Goal: Task Accomplishment & Management: Complete application form

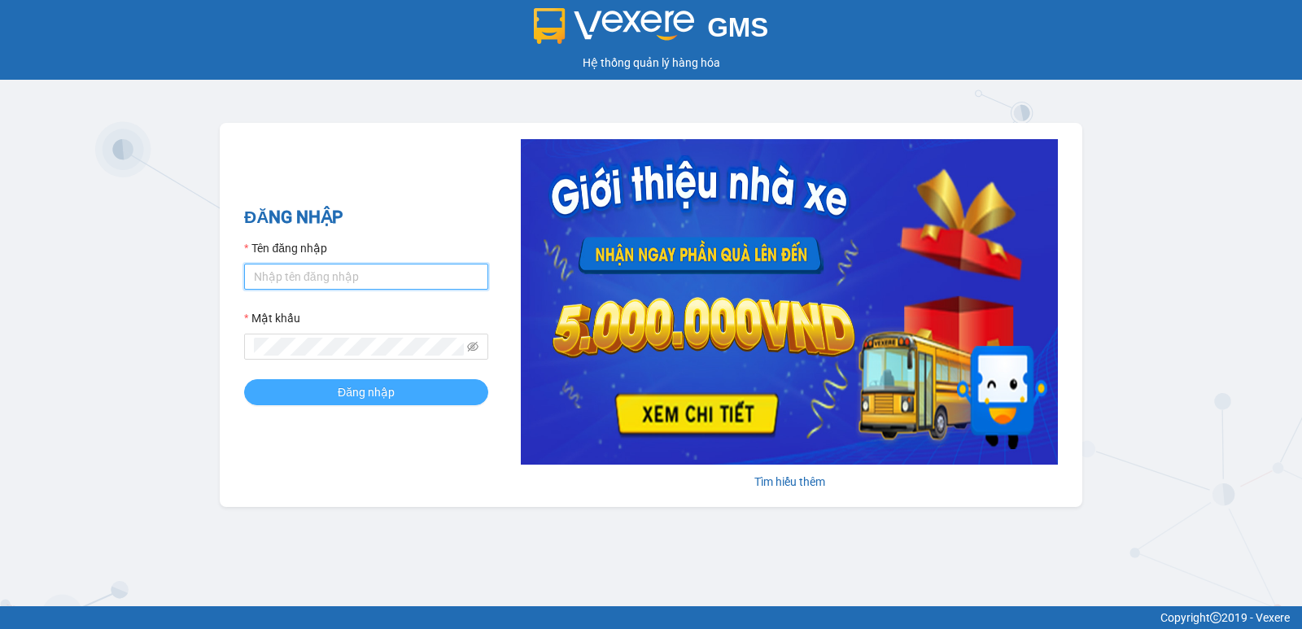
type input "pvgodau.dongphuoc"
click at [329, 390] on button "Đăng nhập" at bounding box center [366, 392] width 244 height 26
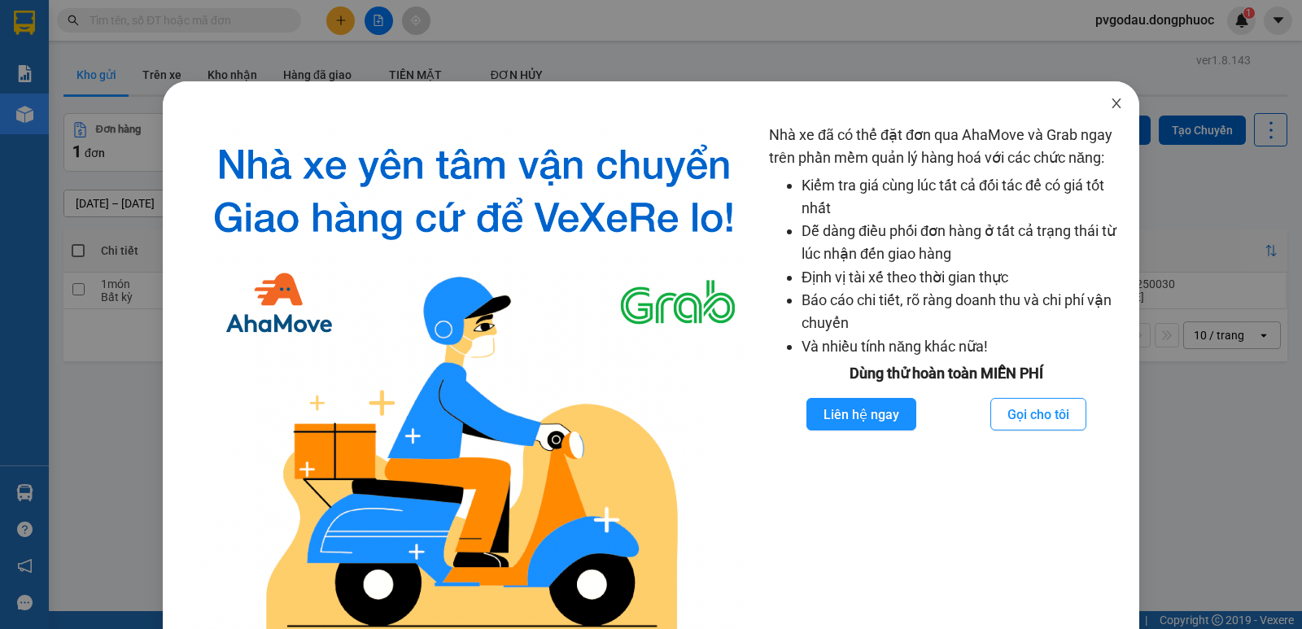
click at [1110, 102] on icon "close" at bounding box center [1116, 103] width 13 height 13
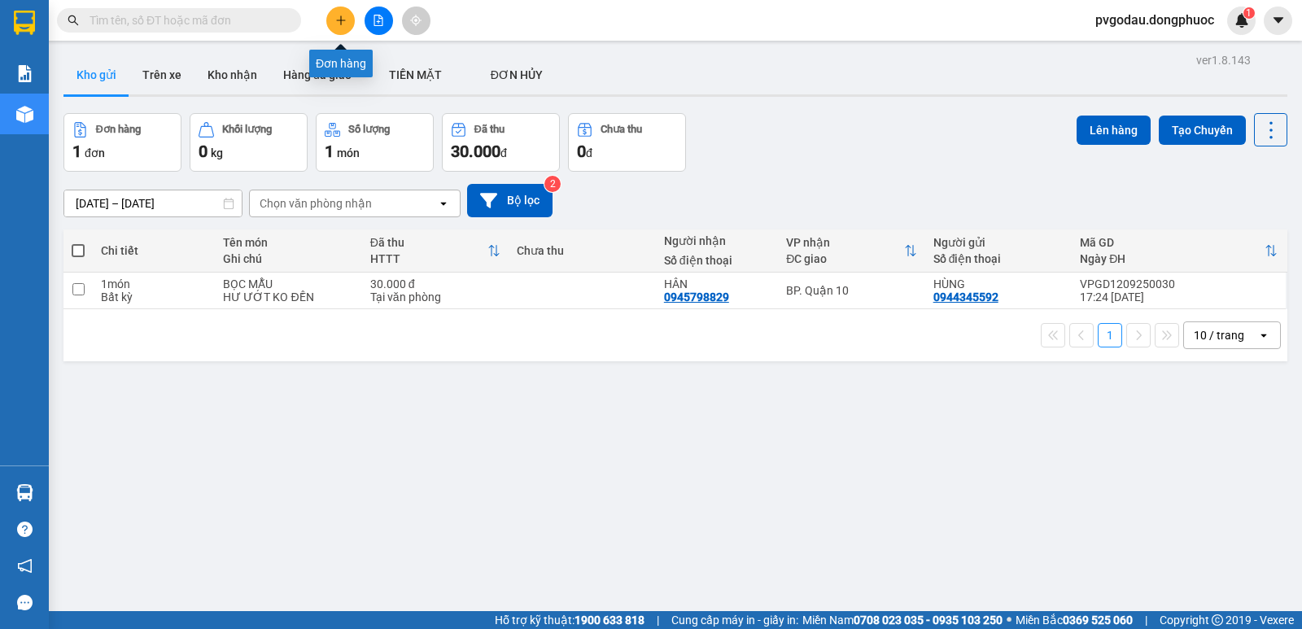
click at [339, 22] on icon "plus" at bounding box center [340, 20] width 11 height 11
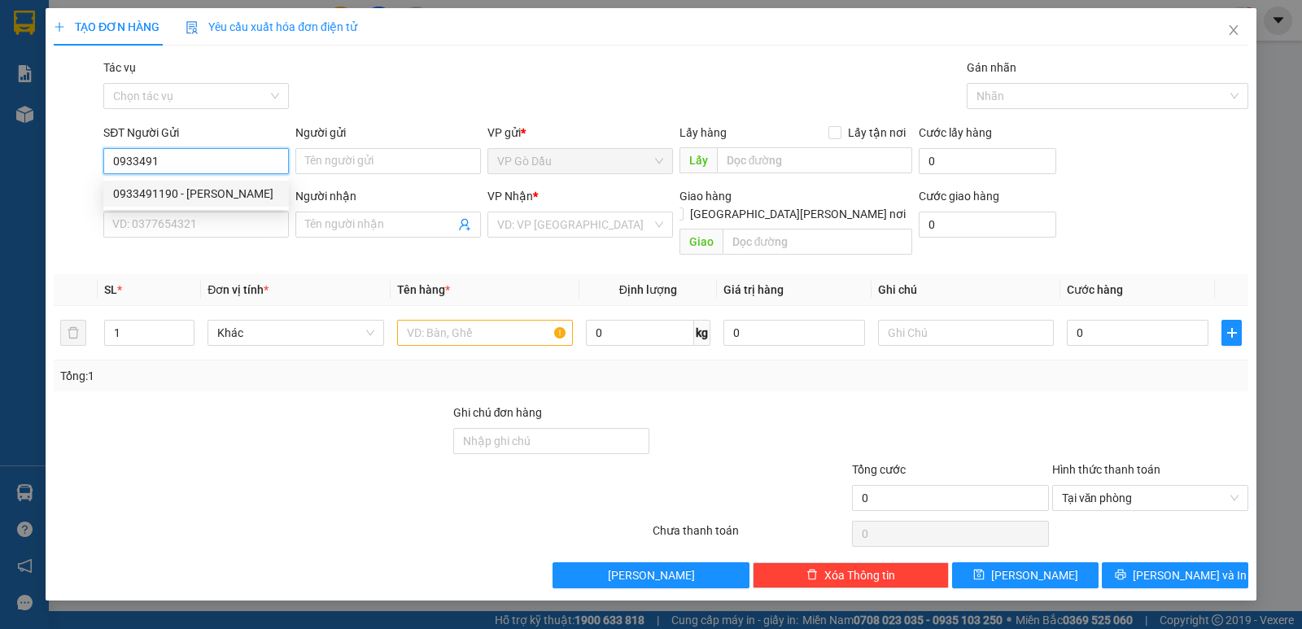
click at [208, 186] on div "0933491190 - [PERSON_NAME]" at bounding box center [196, 194] width 166 height 18
type input "0933491190"
type input "NHÀN"
type input "0916622639"
type input "THAO"
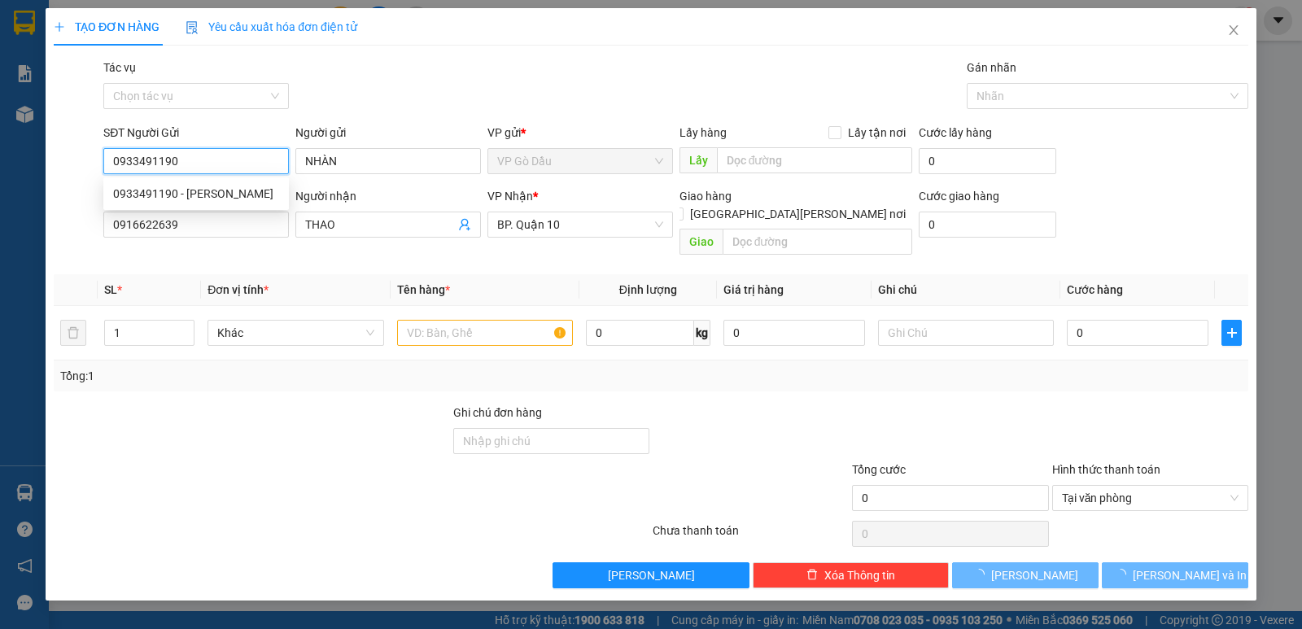
type input "30.000"
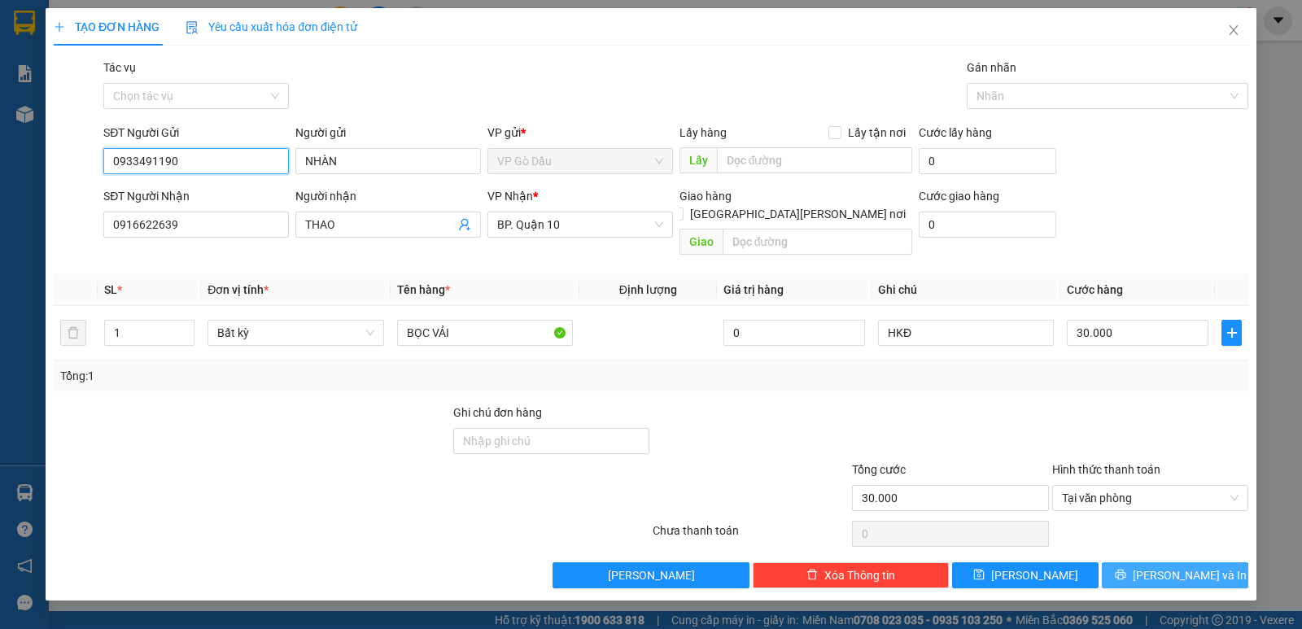
type input "0933491190"
click at [1152, 562] on button "[PERSON_NAME] và In" at bounding box center [1175, 575] width 146 height 26
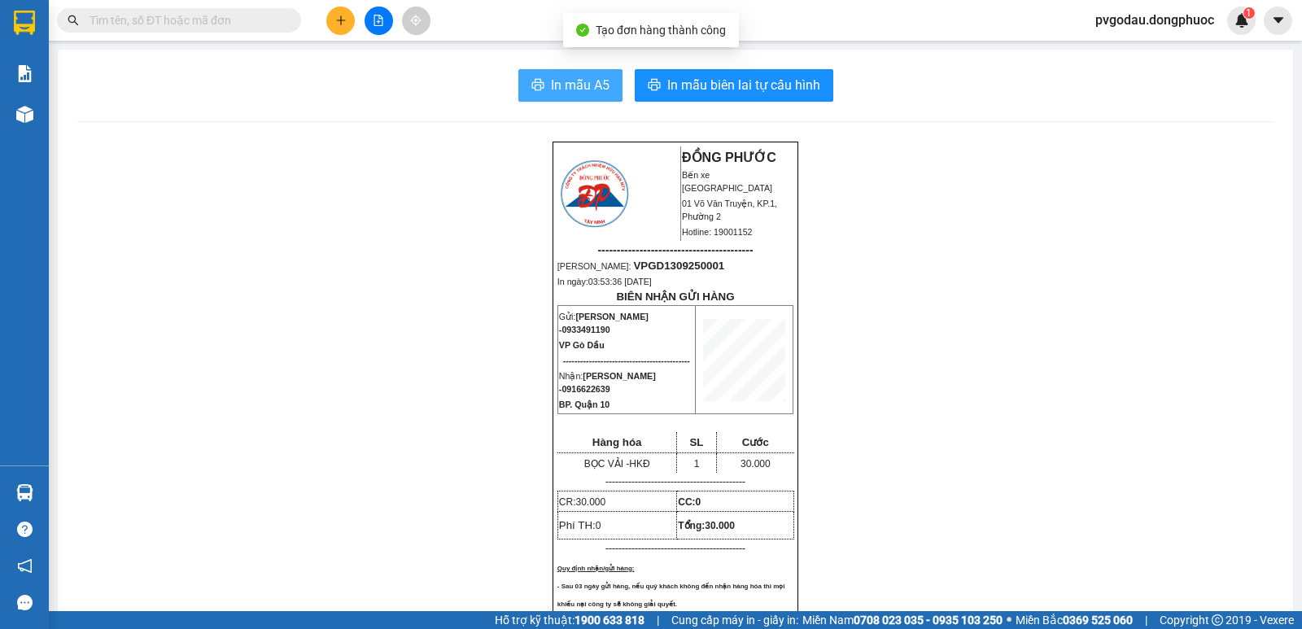
click at [587, 82] on span "In mẫu A5" at bounding box center [580, 85] width 59 height 20
click at [382, 21] on icon "file-add" at bounding box center [378, 20] width 11 height 11
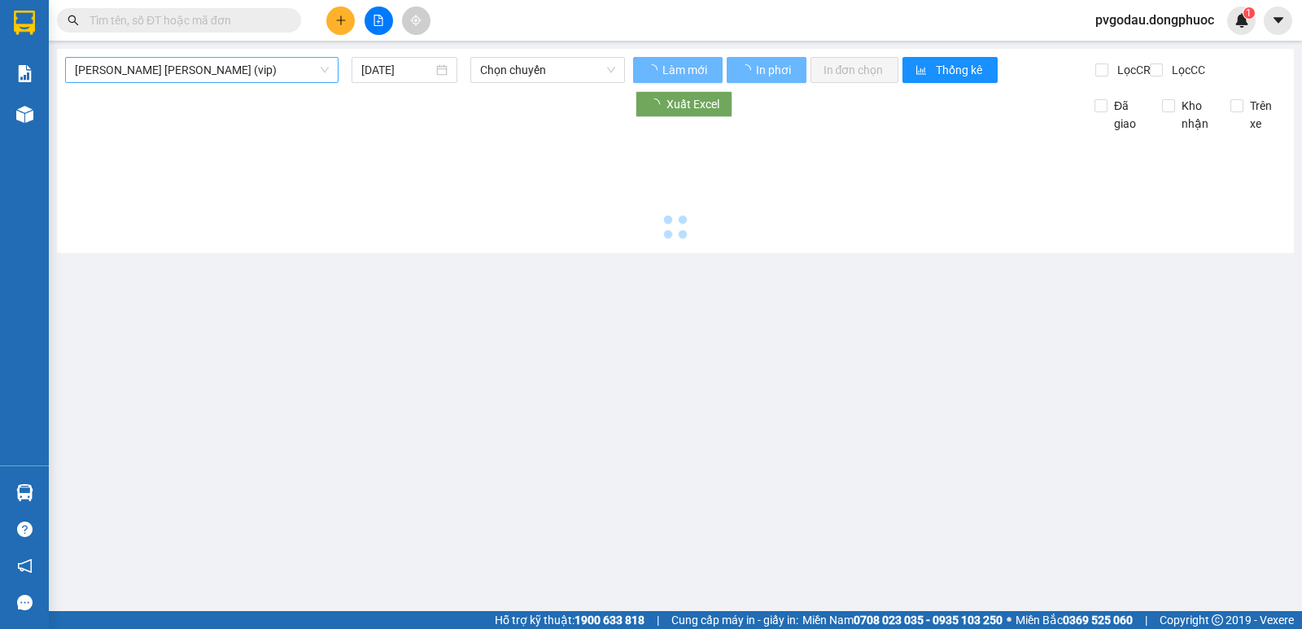
type input "13/09/2025"
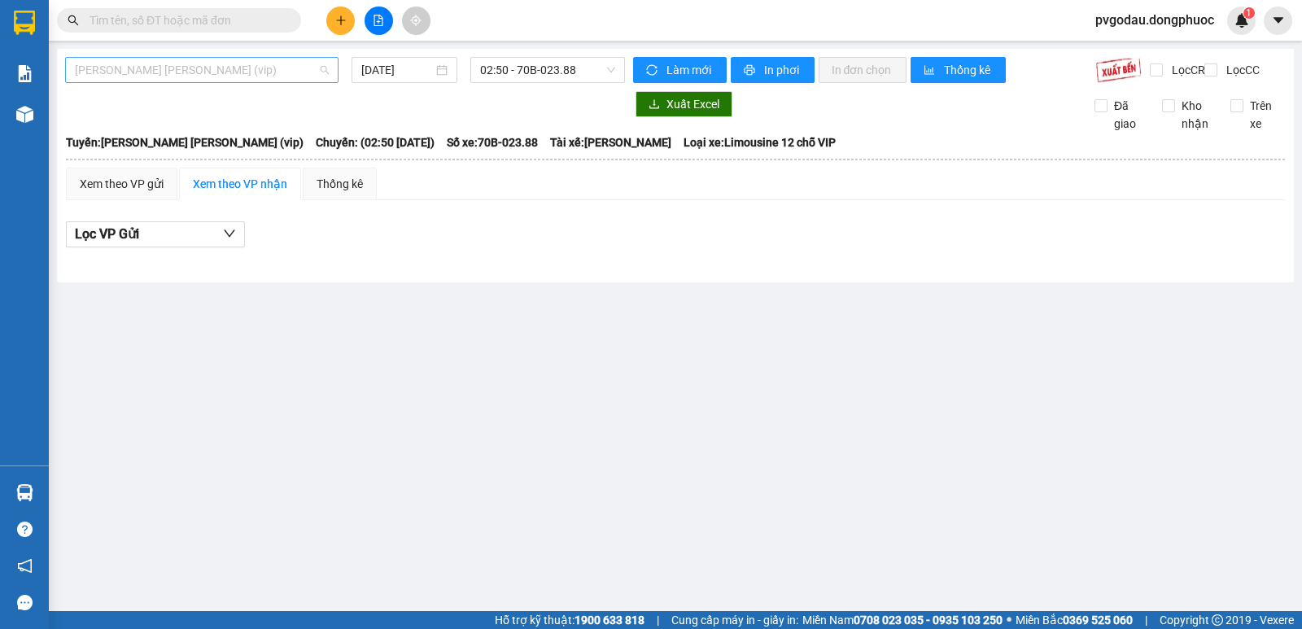
click at [208, 66] on span "Tây Ninh - Hồ Chí Minh (vip)" at bounding box center [202, 70] width 254 height 24
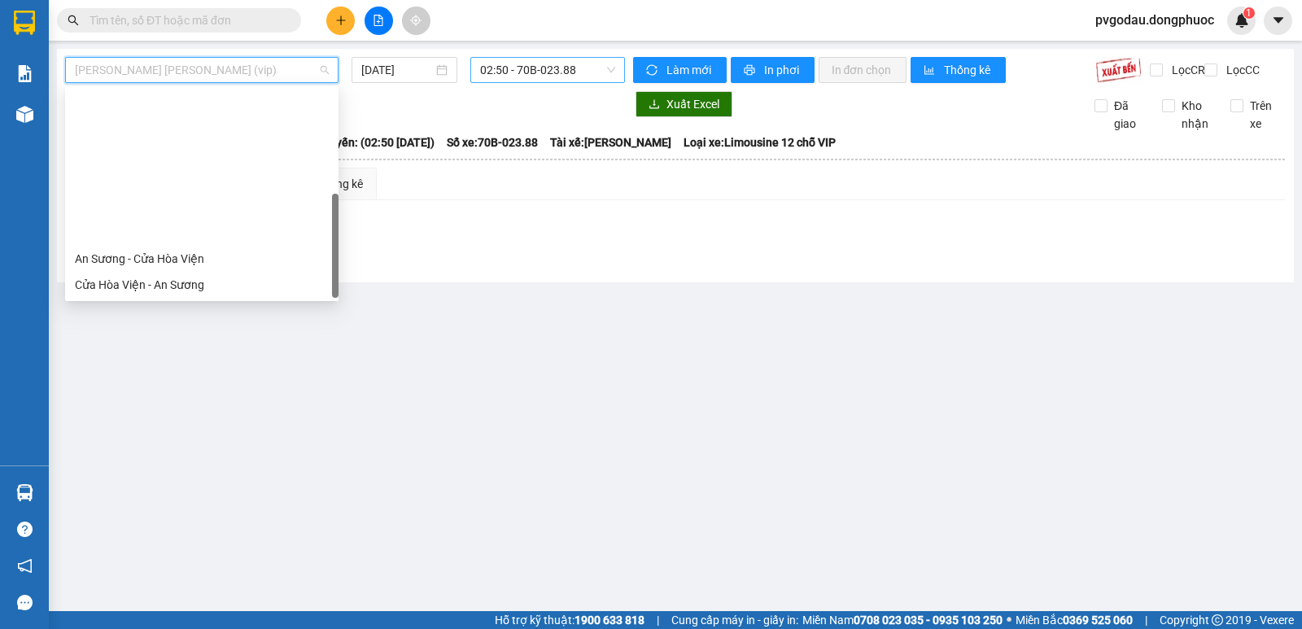
drag, startPoint x: 165, startPoint y: 282, endPoint x: 527, endPoint y: 81, distance: 414.1
click at [167, 458] on div "Hồ Chí Minh - Tây Ninh (vip)" at bounding box center [202, 467] width 254 height 18
type input "13/09/2025"
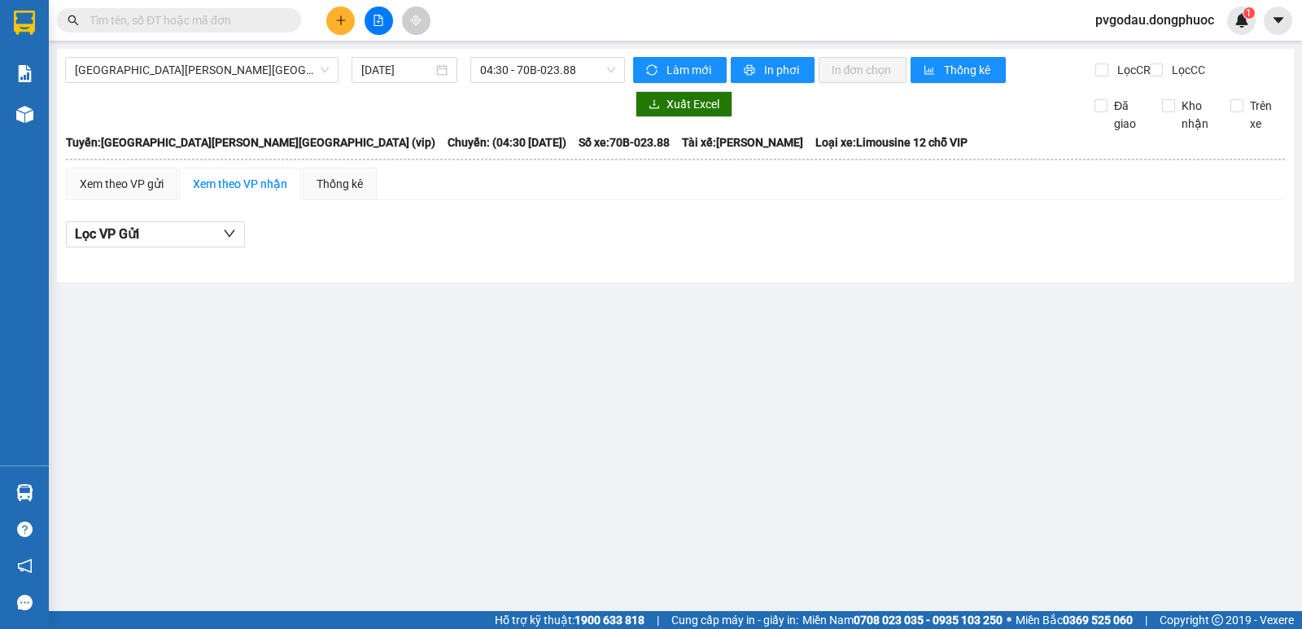
click at [548, 56] on div "Hồ Chí Minh - Tây Ninh (vip) 13/09/2025 04:30 - 70B-023.88 Làm mới In phơi In đ…" at bounding box center [675, 166] width 1237 height 234
click at [553, 70] on span "04:30 - 70B-023.88" at bounding box center [547, 70] width 134 height 24
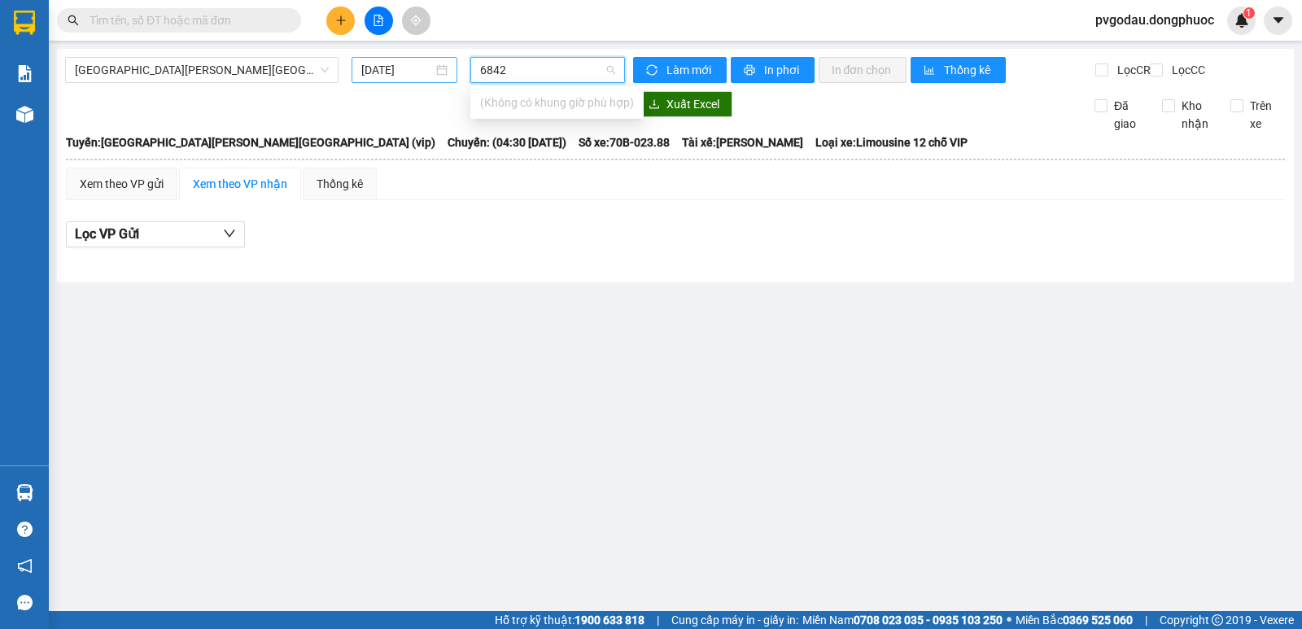
type input "6842"
click at [398, 76] on input "13/09/2025" at bounding box center [397, 70] width 72 height 18
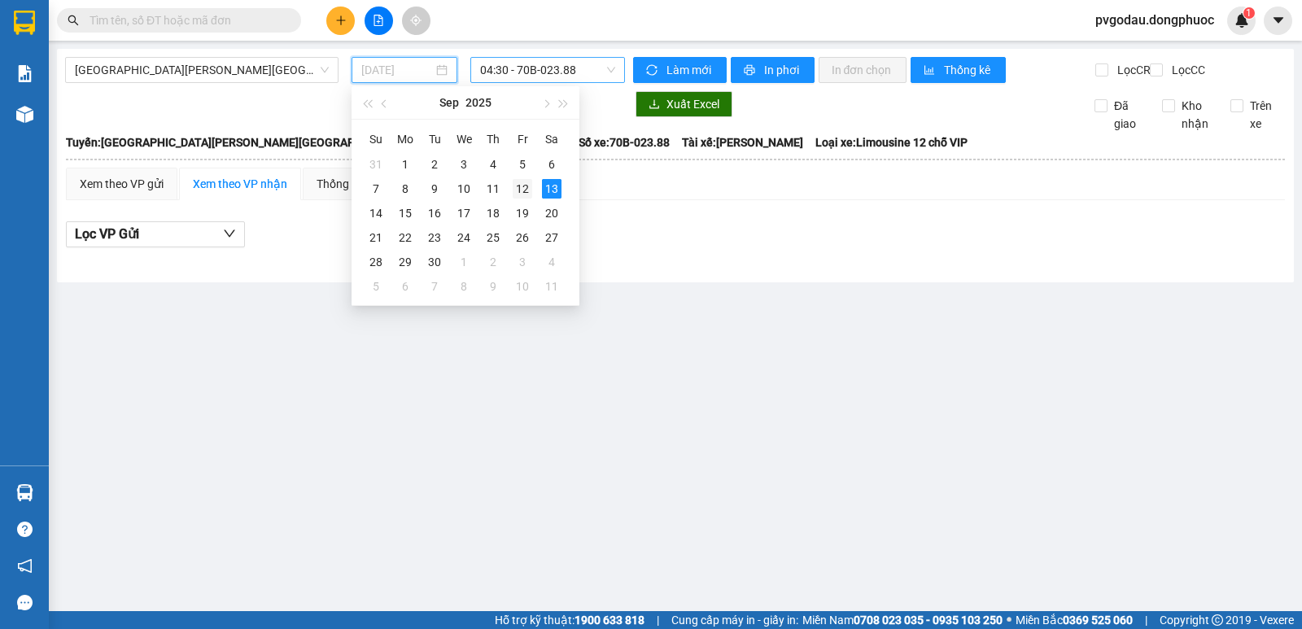
click at [521, 190] on div "12" at bounding box center [523, 189] width 20 height 20
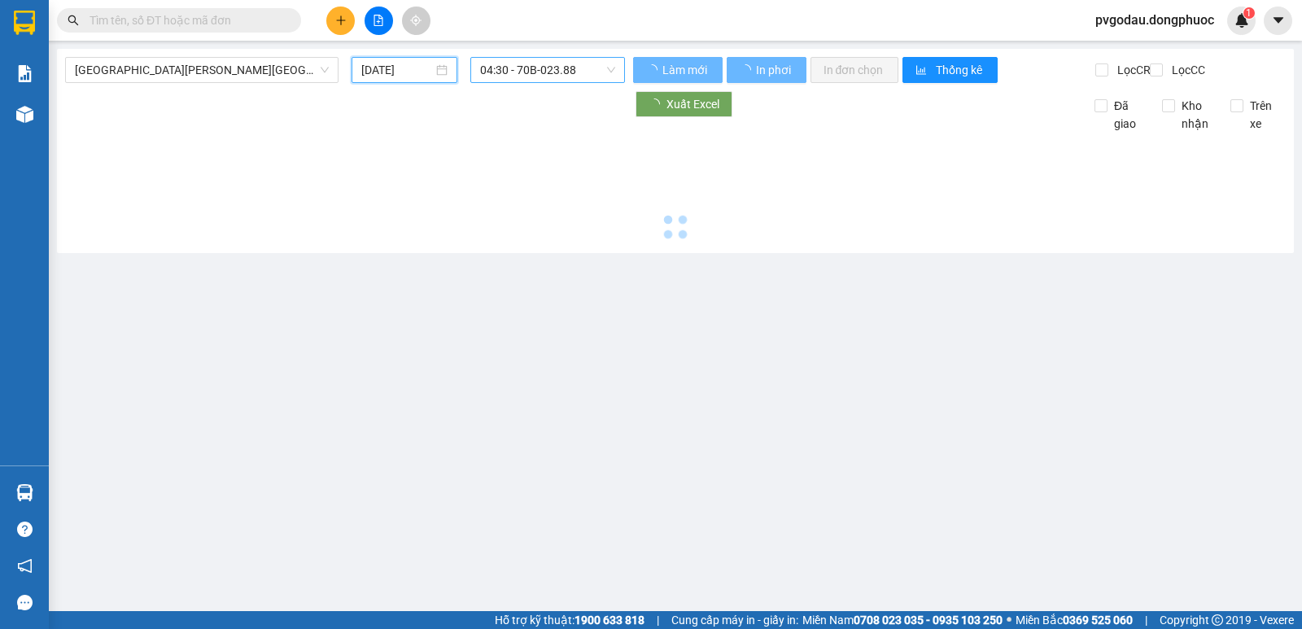
type input "12/09/2025"
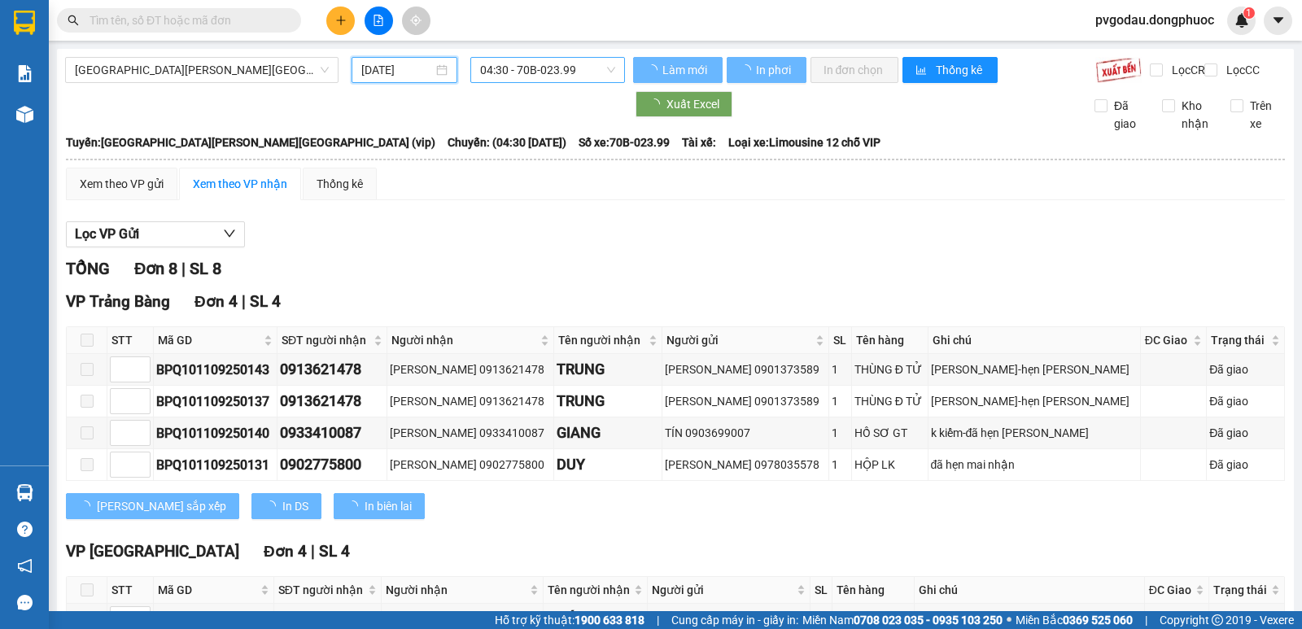
click at [535, 80] on span "04:30 - 70B-023.99" at bounding box center [547, 70] width 134 height 24
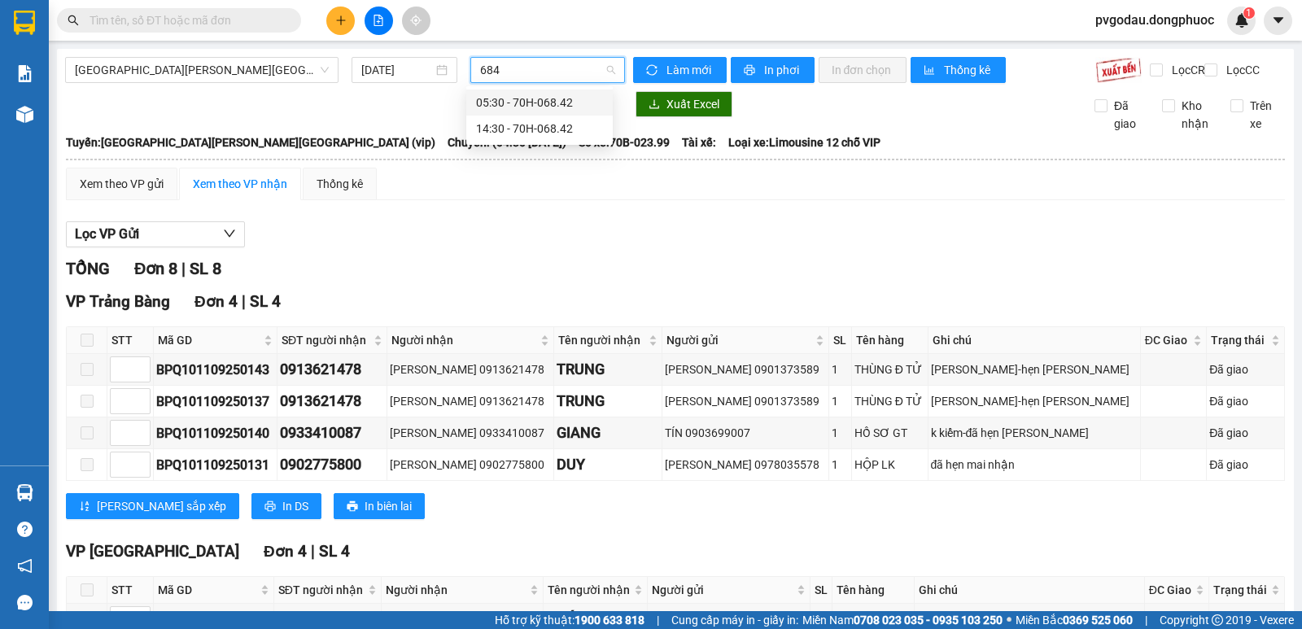
type input "6842"
click at [531, 120] on div "14:30 - 70H-068.42" at bounding box center [539, 129] width 127 height 18
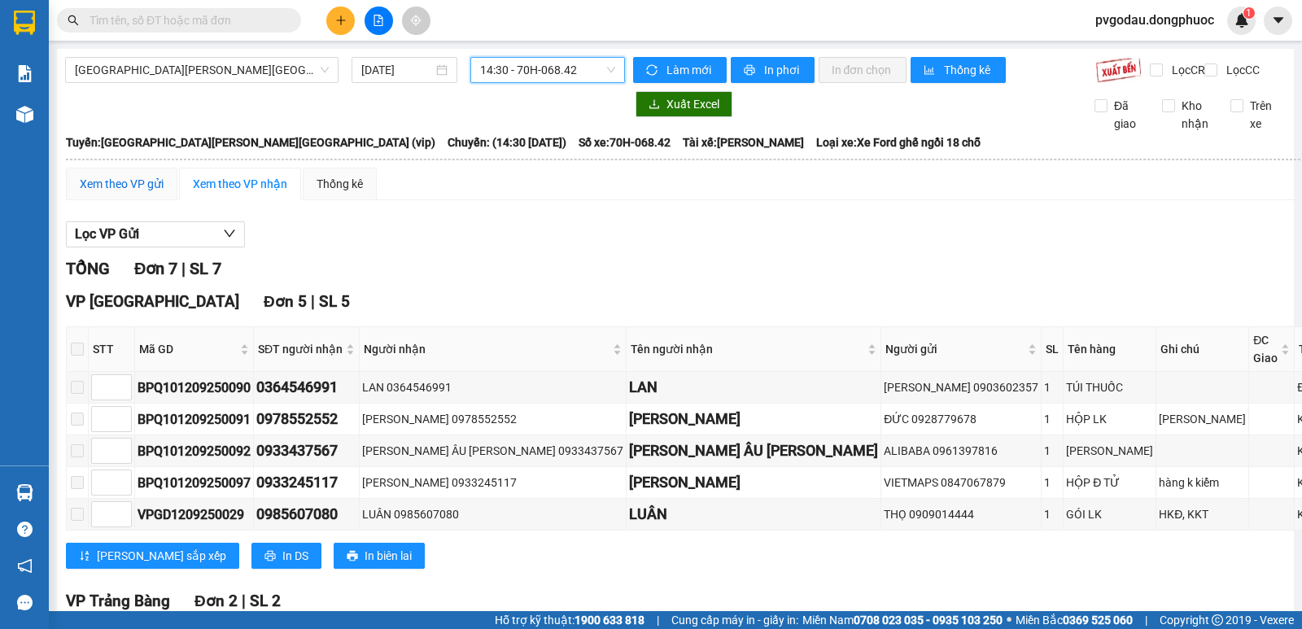
click at [133, 193] on div "Xem theo VP gửi" at bounding box center [122, 184] width 84 height 18
